Goal: Task Accomplishment & Management: Manage account settings

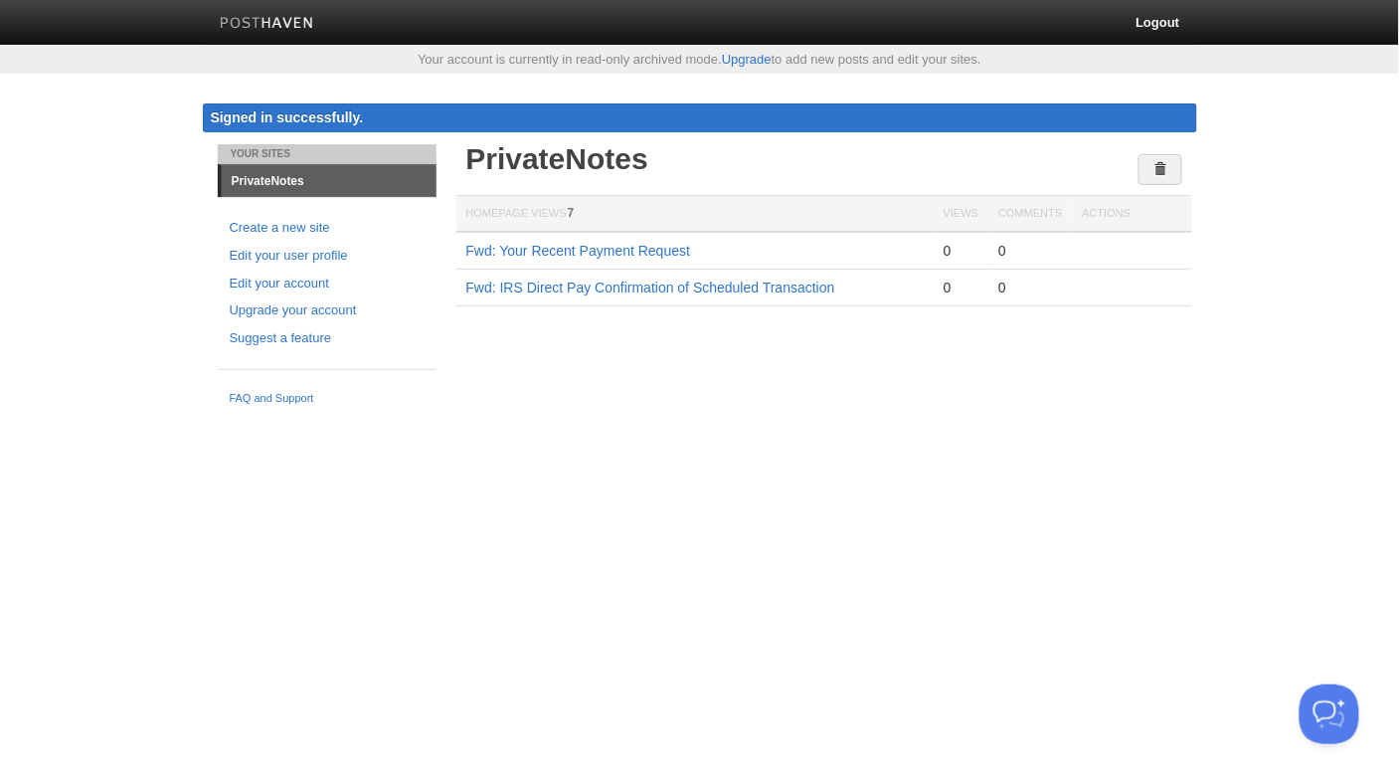
click at [289, 18] on img at bounding box center [267, 24] width 94 height 15
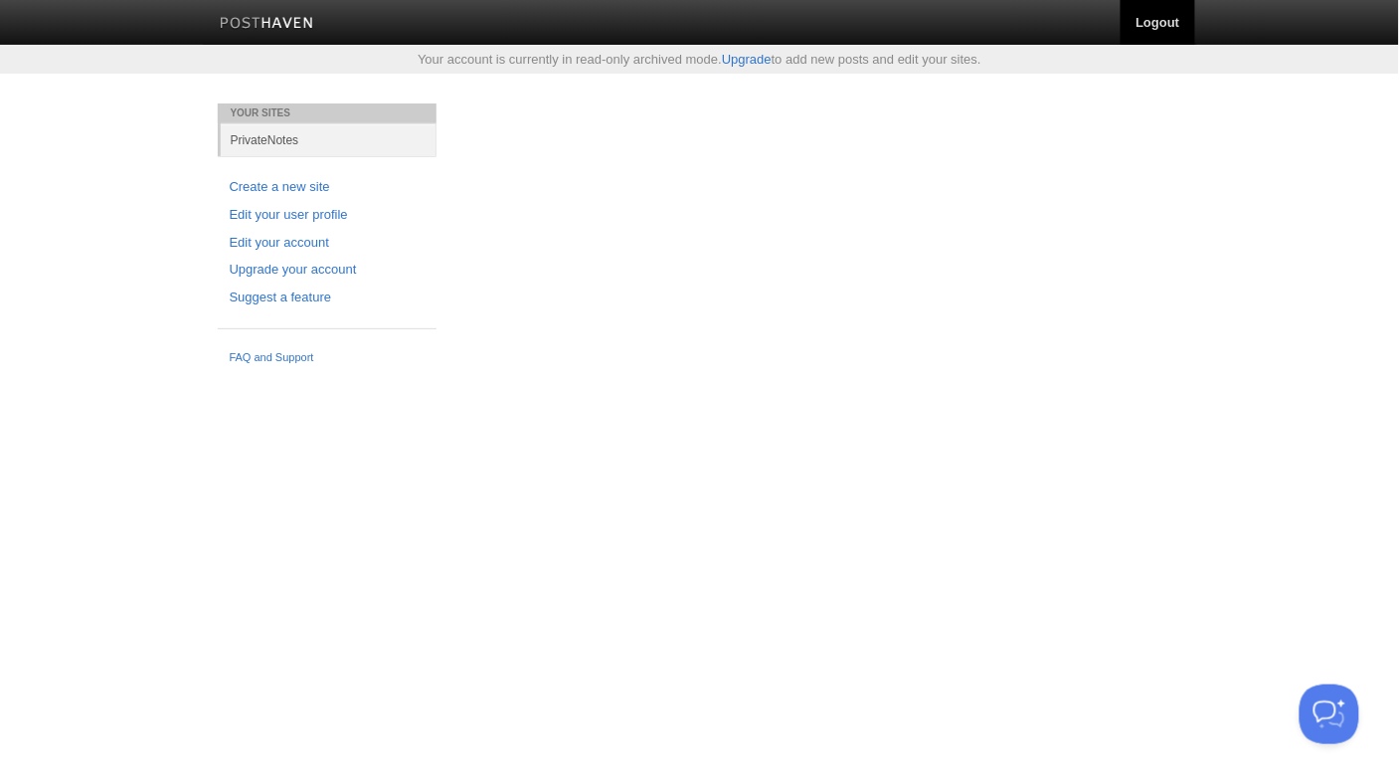
click at [1161, 22] on link "Logout" at bounding box center [1158, 22] width 74 height 45
click at [1156, 20] on link "Logout" at bounding box center [1158, 22] width 74 height 45
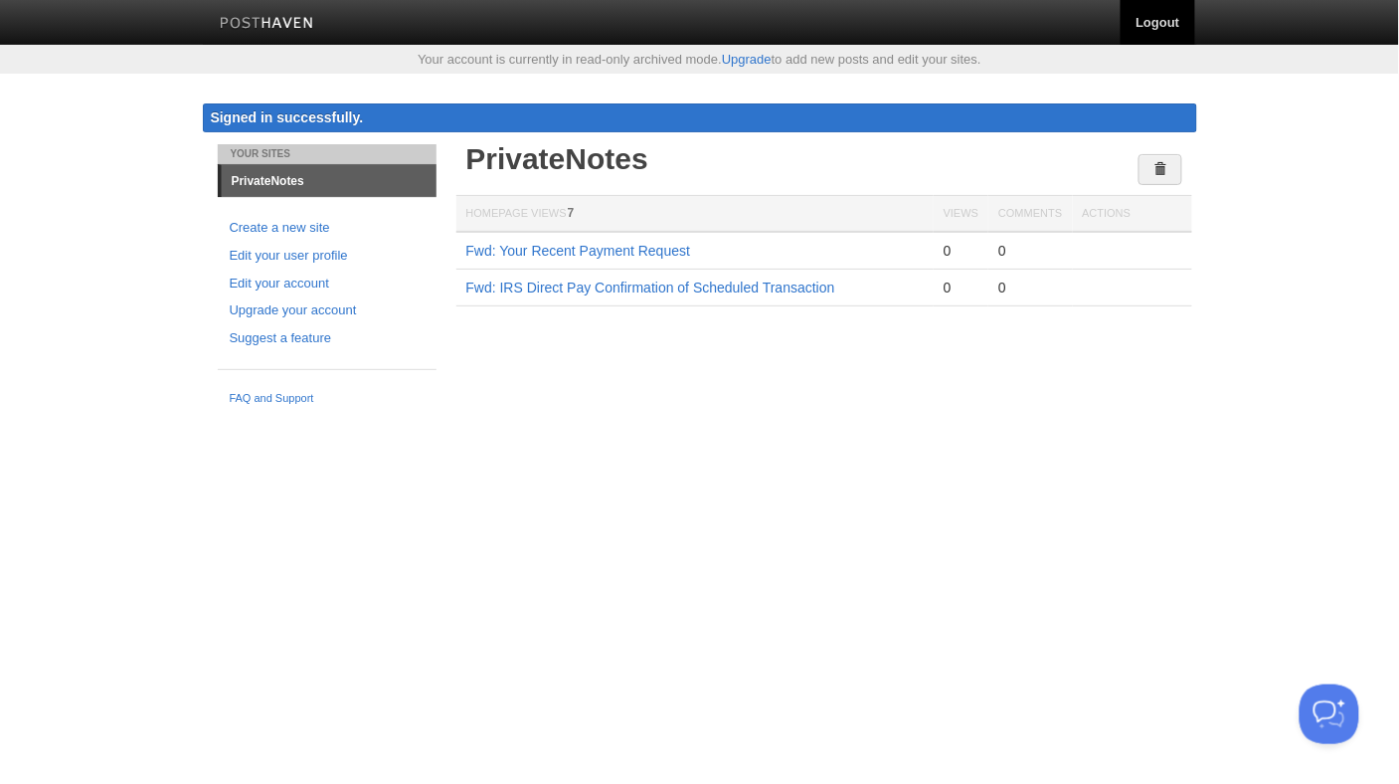
click at [1156, 16] on link "Logout" at bounding box center [1158, 22] width 74 height 45
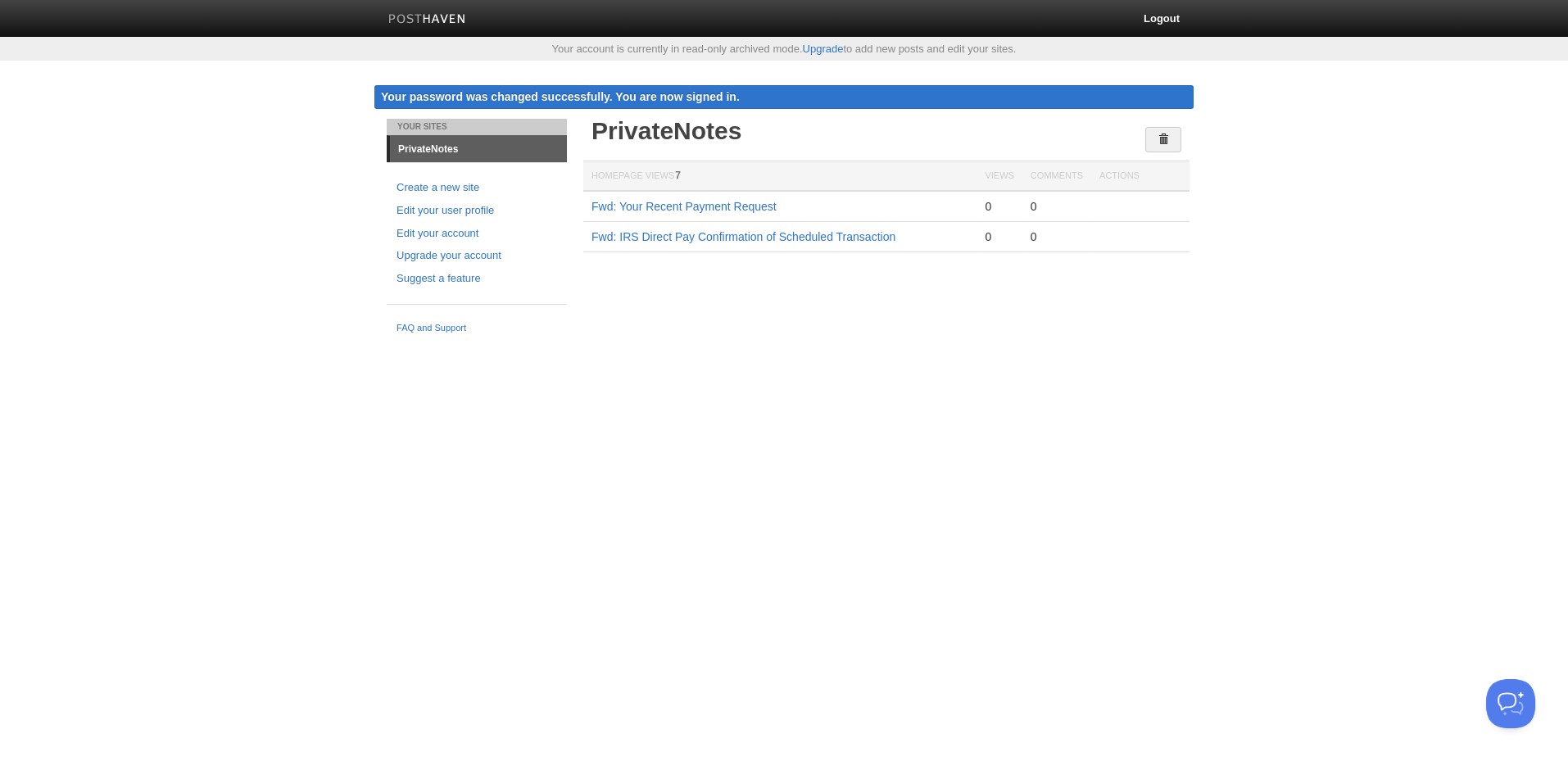
click at [999, 342] on html "Logout Your account is currently in read-only archived mode. Upgrade to add new…" at bounding box center [784, 170] width 1568 height 342
click at [1164, 137] on span at bounding box center [1163, 139] width 12 height 12
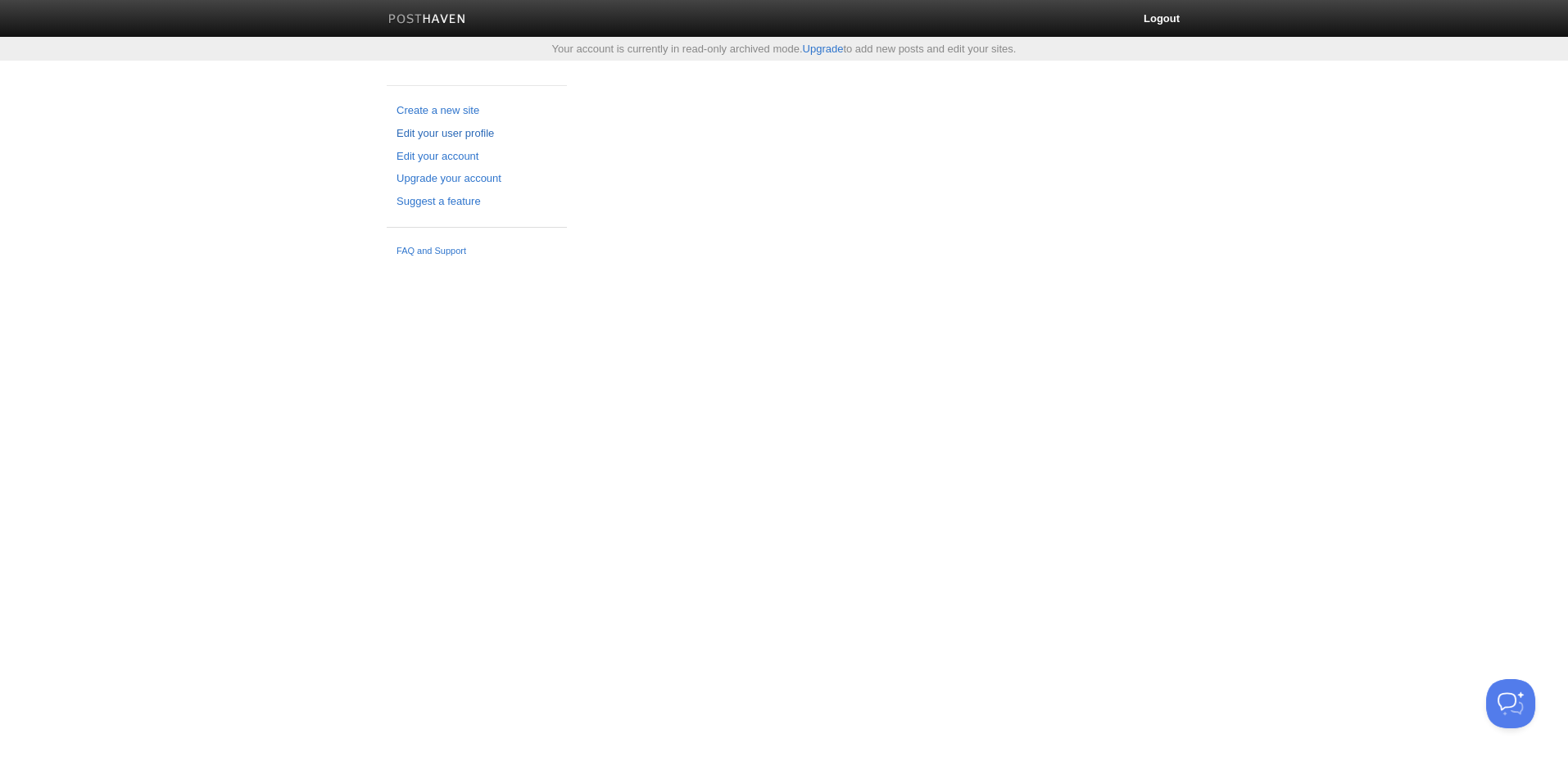
click at [421, 131] on link "Edit your user profile" at bounding box center [476, 133] width 161 height 17
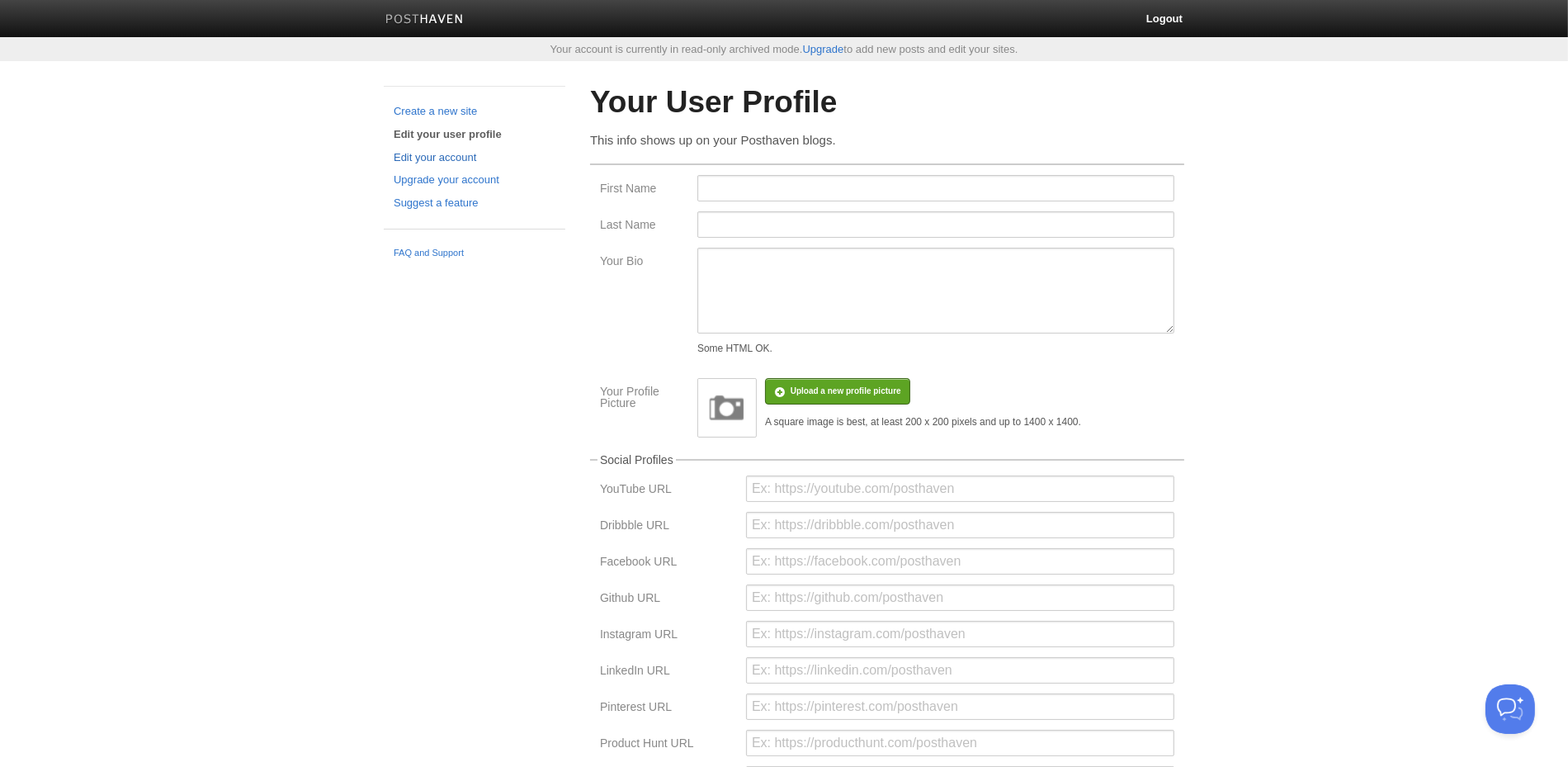
click at [413, 154] on link "Edit your account" at bounding box center [474, 158] width 162 height 17
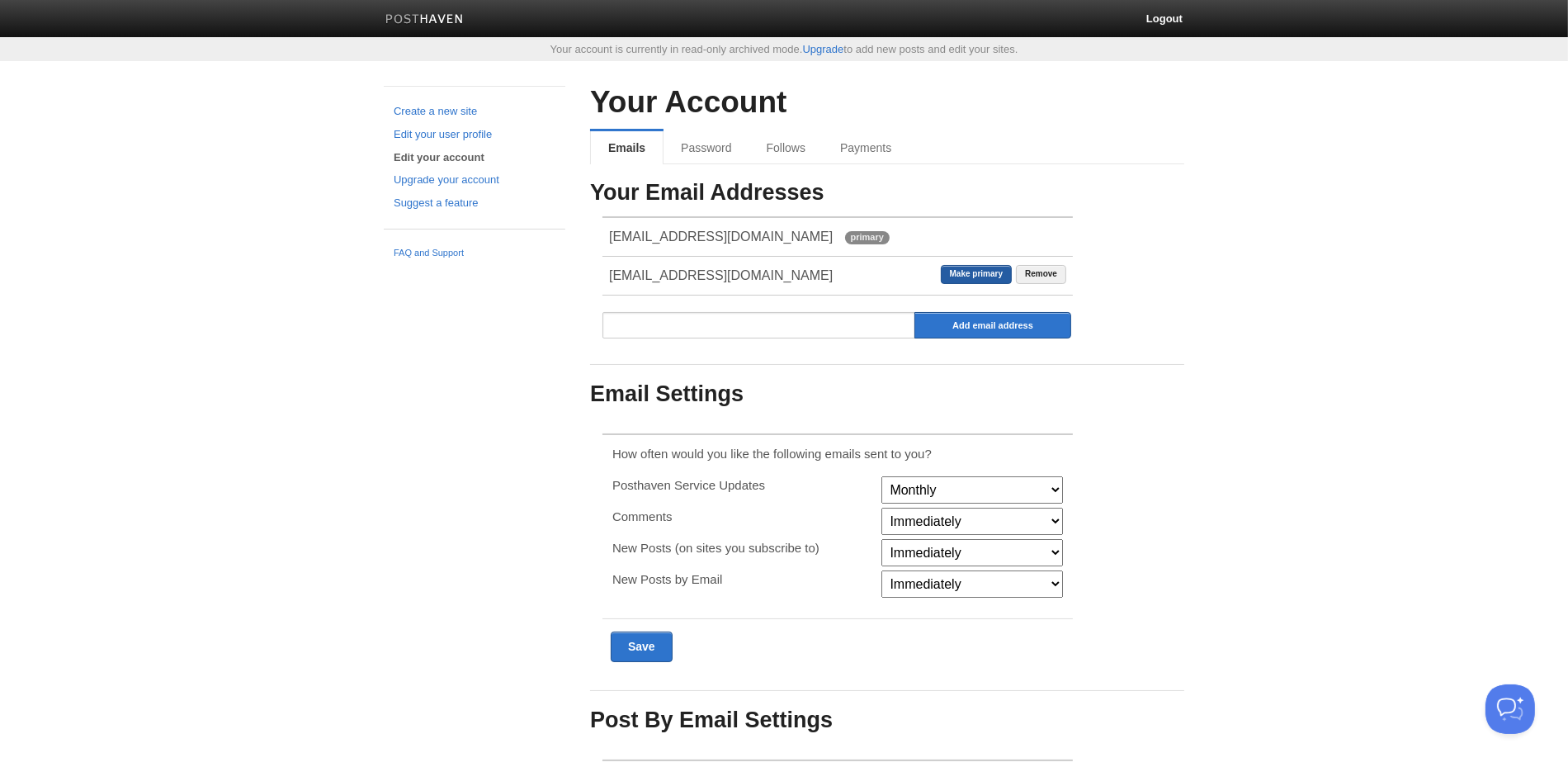
click at [989, 269] on link "Make primary" at bounding box center [977, 274] width 71 height 19
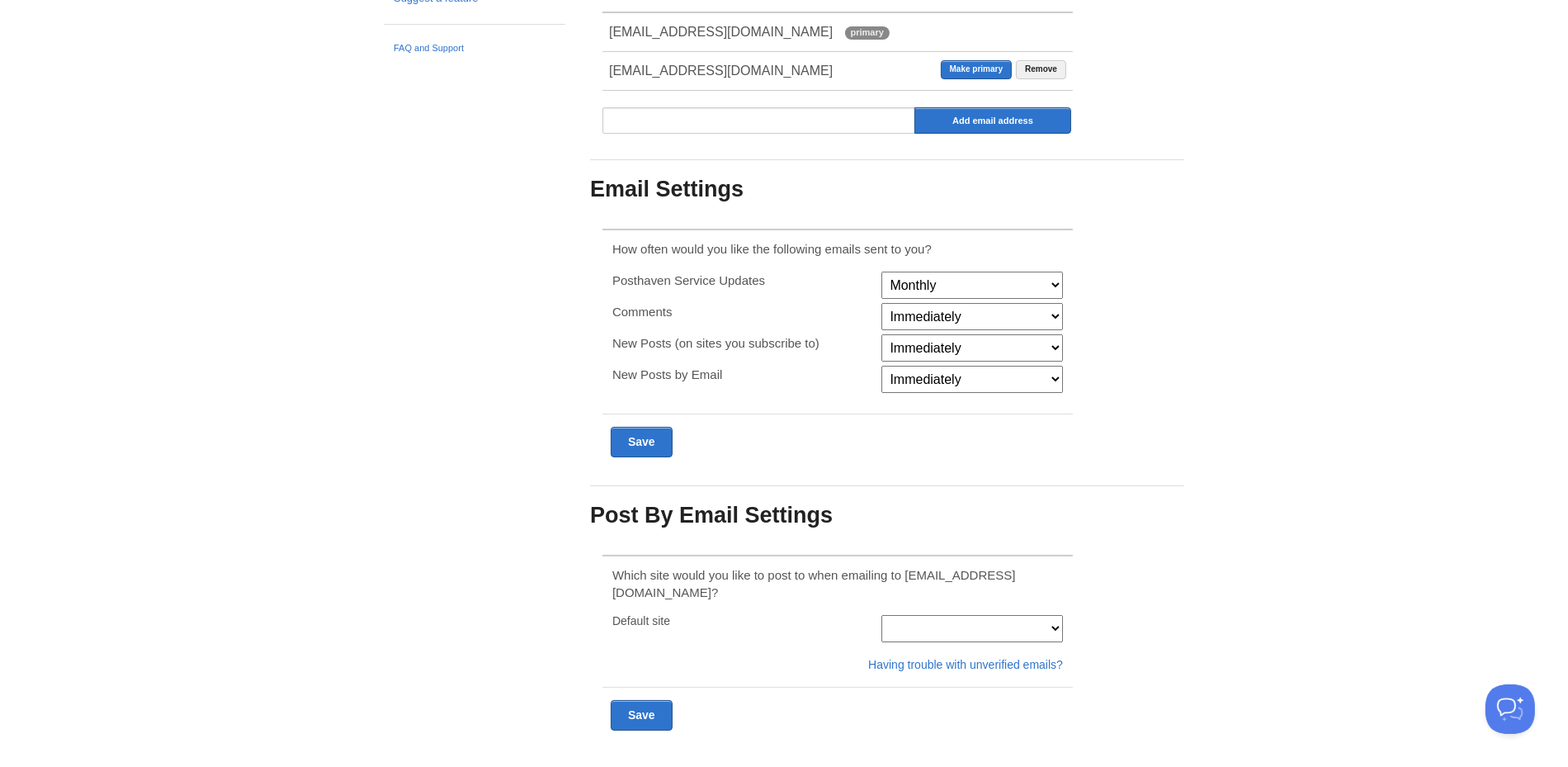
scroll to position [88, 0]
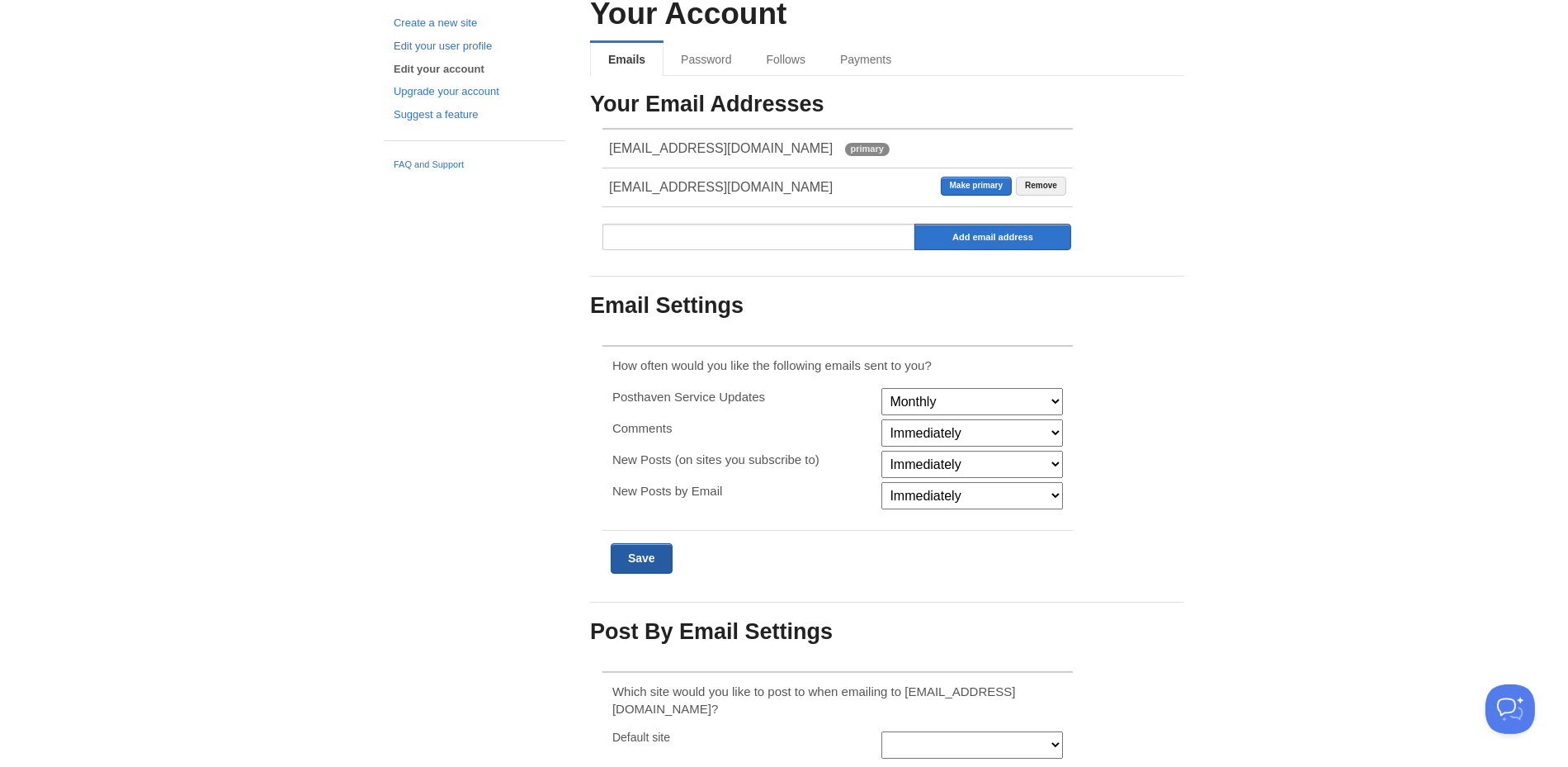
click at [637, 554] on input "Submit" at bounding box center [642, 558] width 62 height 31
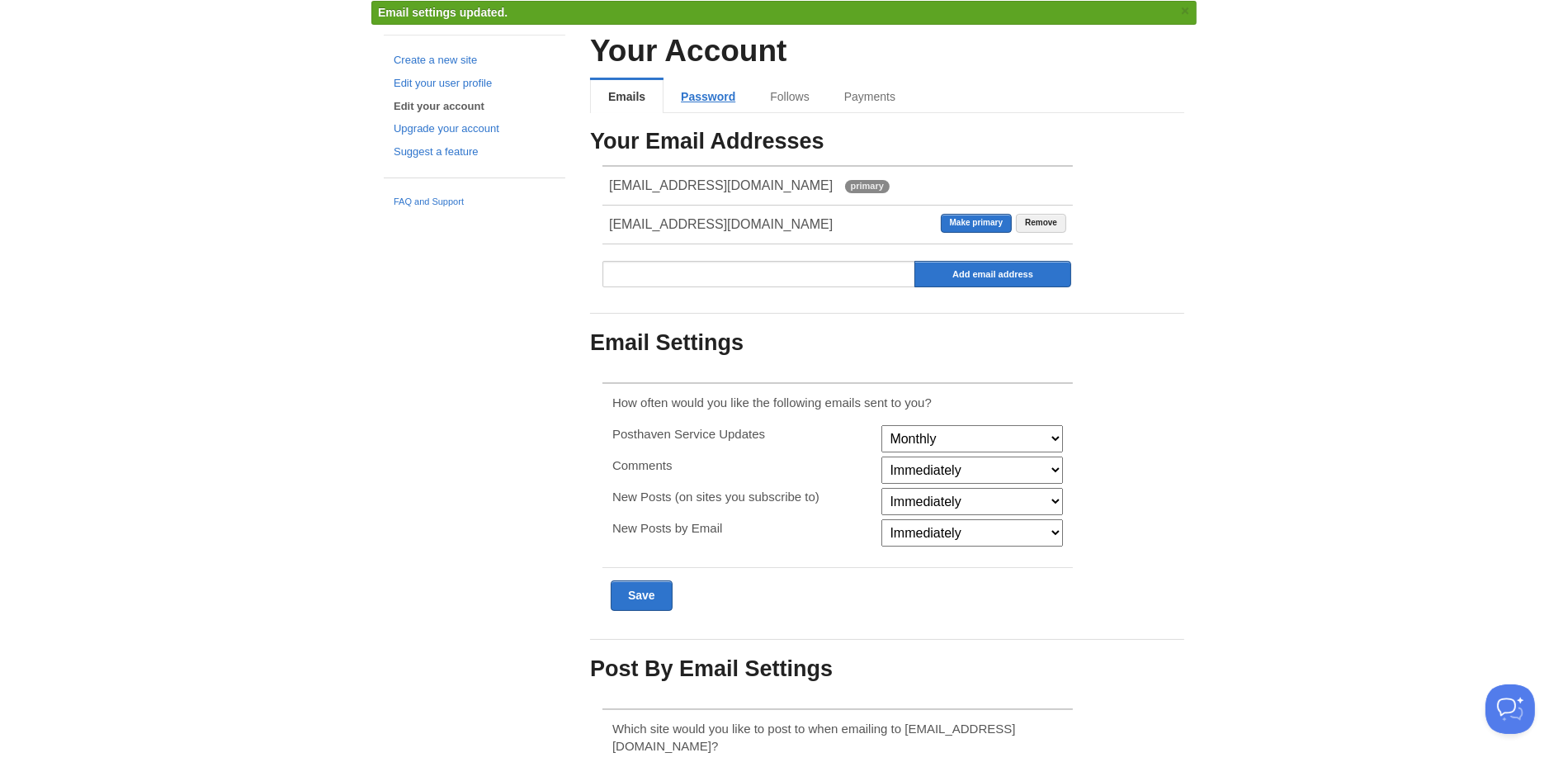
click at [708, 88] on link "Password" at bounding box center [707, 96] width 89 height 33
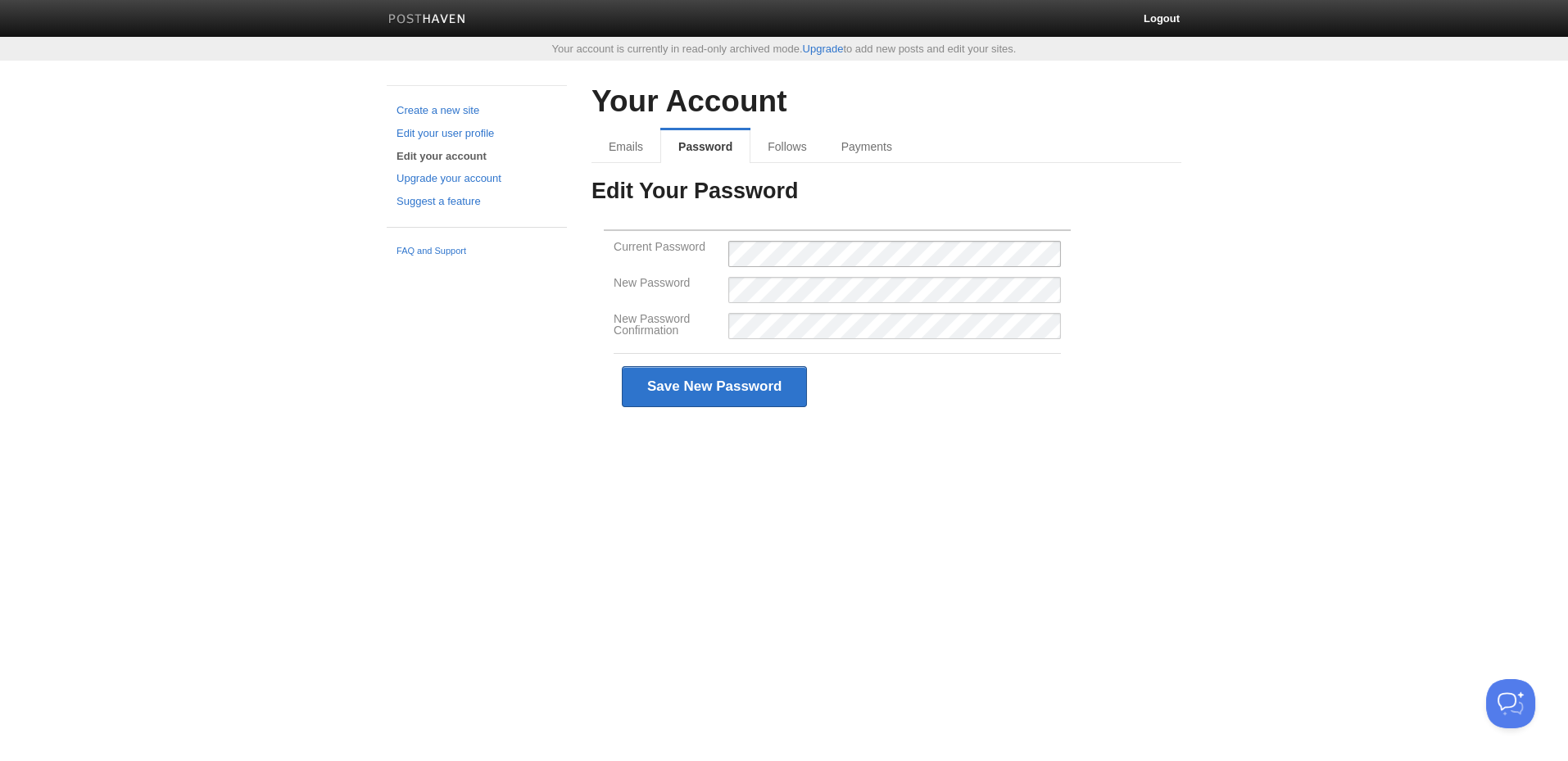
click at [462, 237] on div "Create a new site Edit your user profile Edit your account Upgrade your account…" at bounding box center [784, 276] width 819 height 383
click at [1150, 16] on link "Logout" at bounding box center [1162, 18] width 61 height 37
click at [1151, 15] on link "Logout" at bounding box center [1162, 18] width 61 height 37
click at [1158, 14] on link "Logout" at bounding box center [1162, 18] width 61 height 37
